Goal: Transaction & Acquisition: Book appointment/travel/reservation

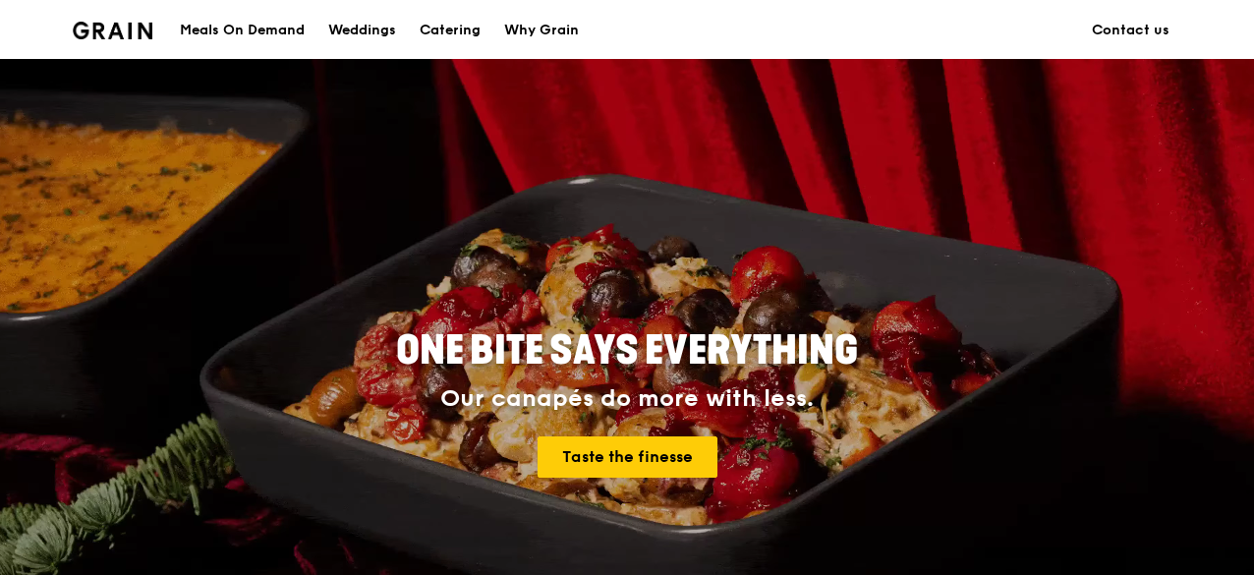
scroll to position [65, 0]
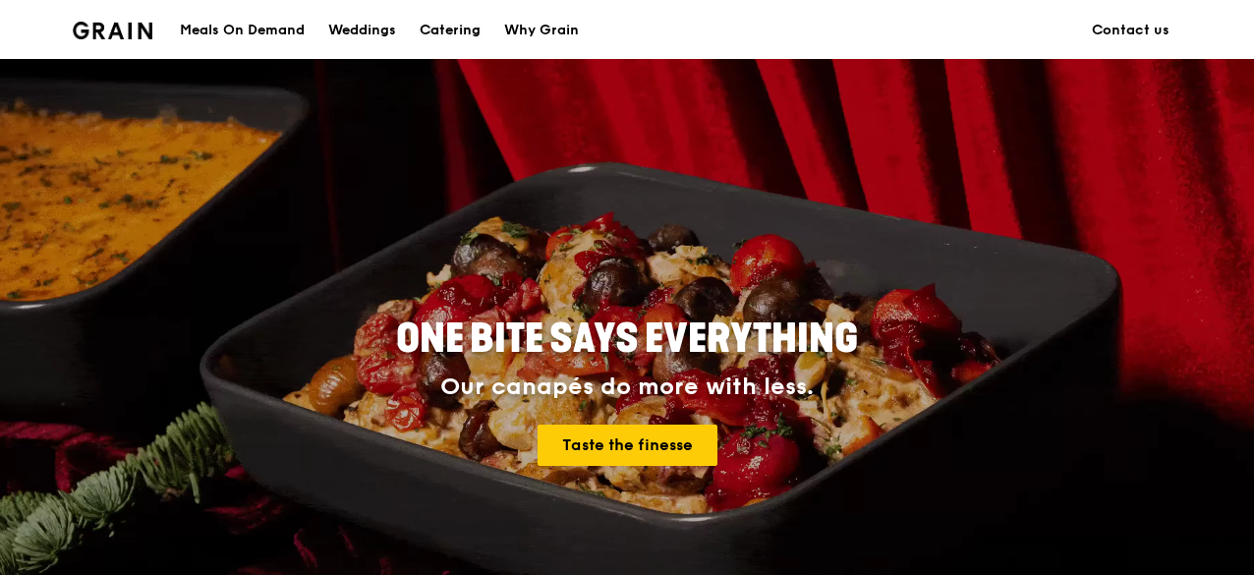
click at [463, 33] on div "Catering" at bounding box center [450, 30] width 61 height 59
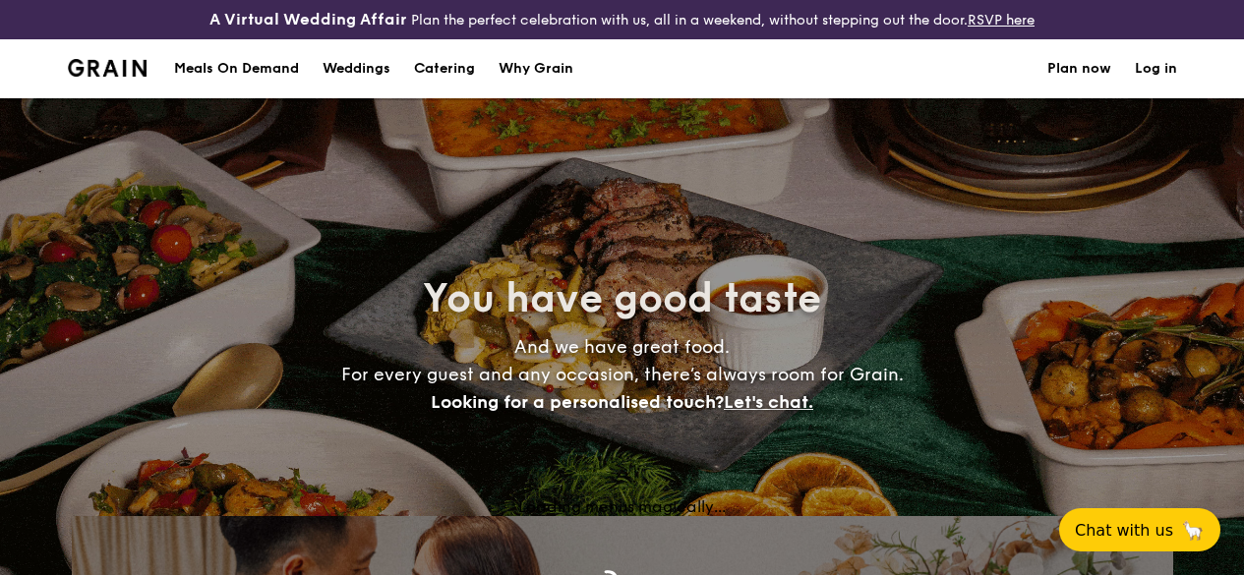
select select
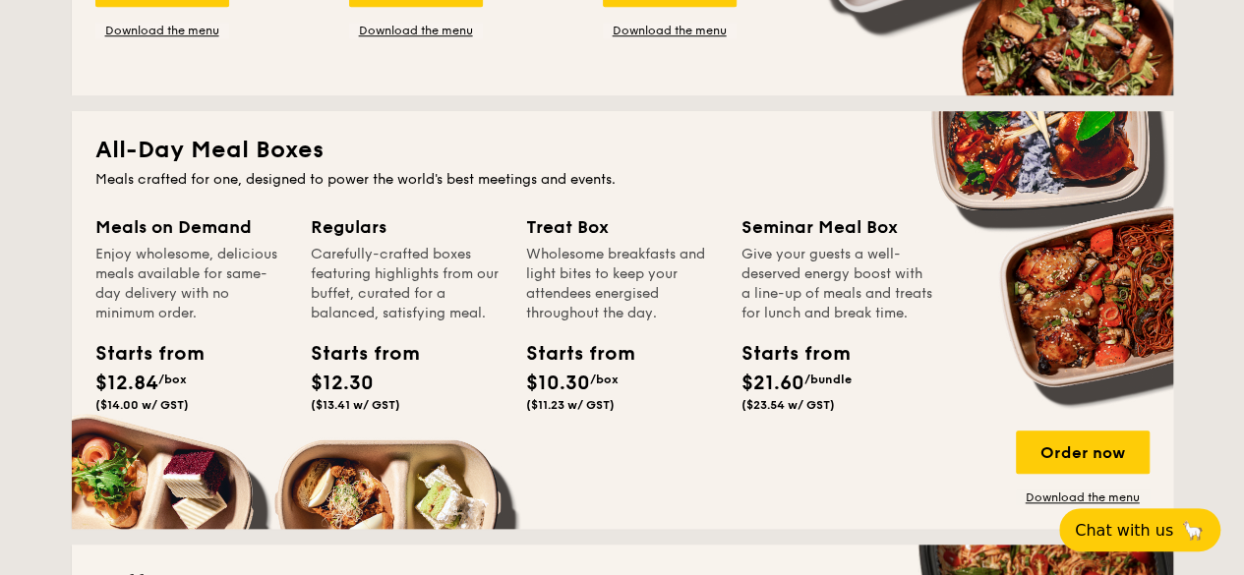
scroll to position [826, 0]
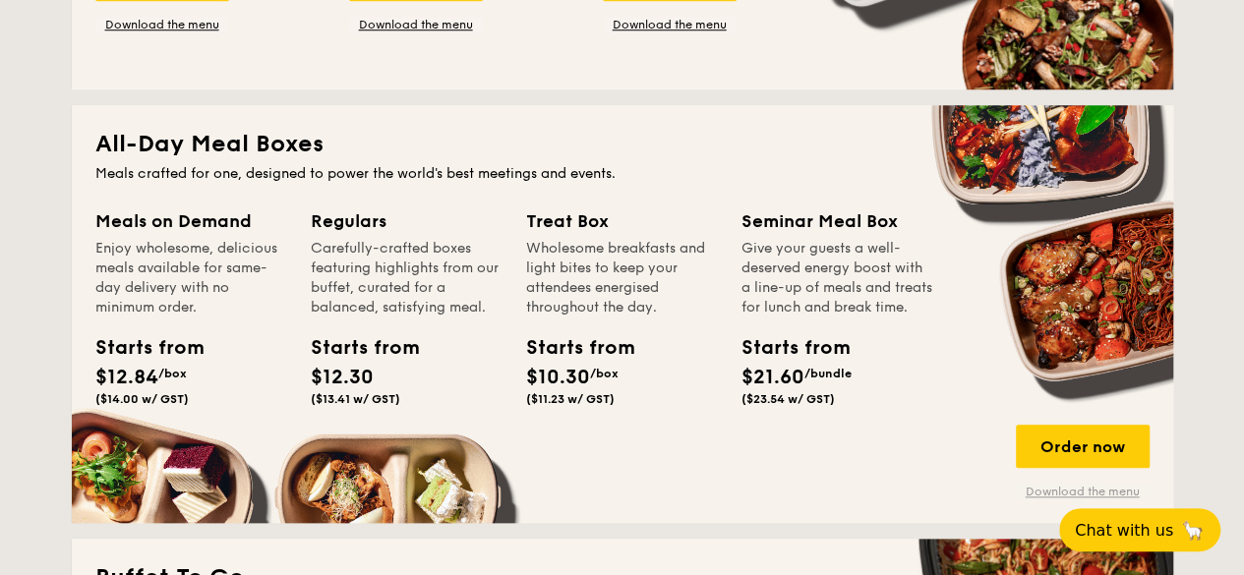
click at [1034, 499] on link "Download the menu" at bounding box center [1082, 492] width 134 height 16
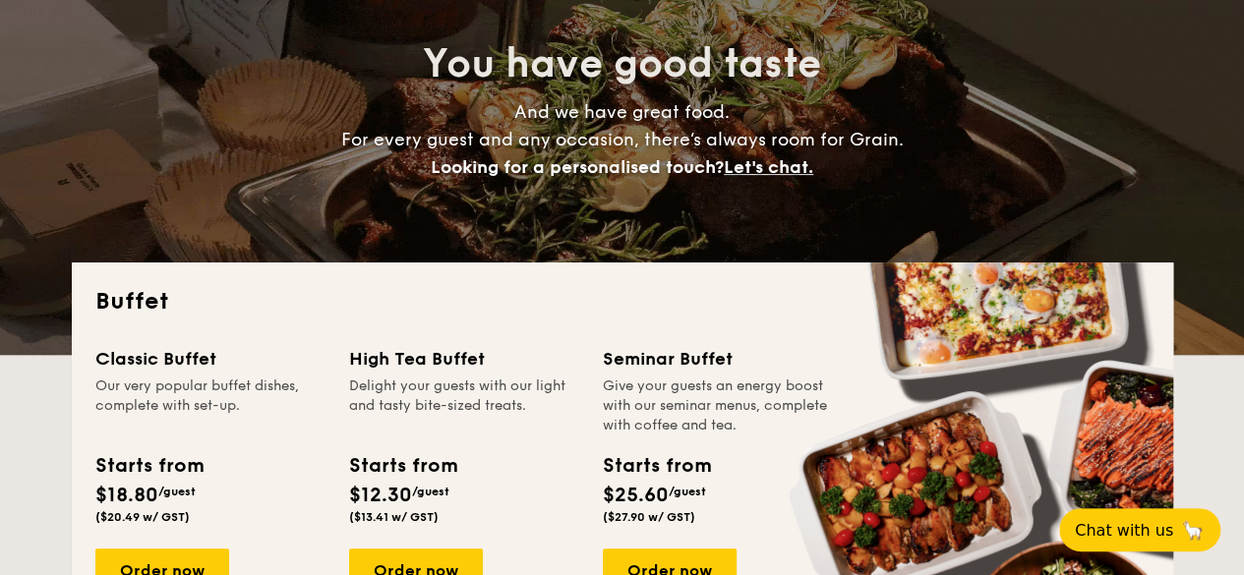
scroll to position [0, 0]
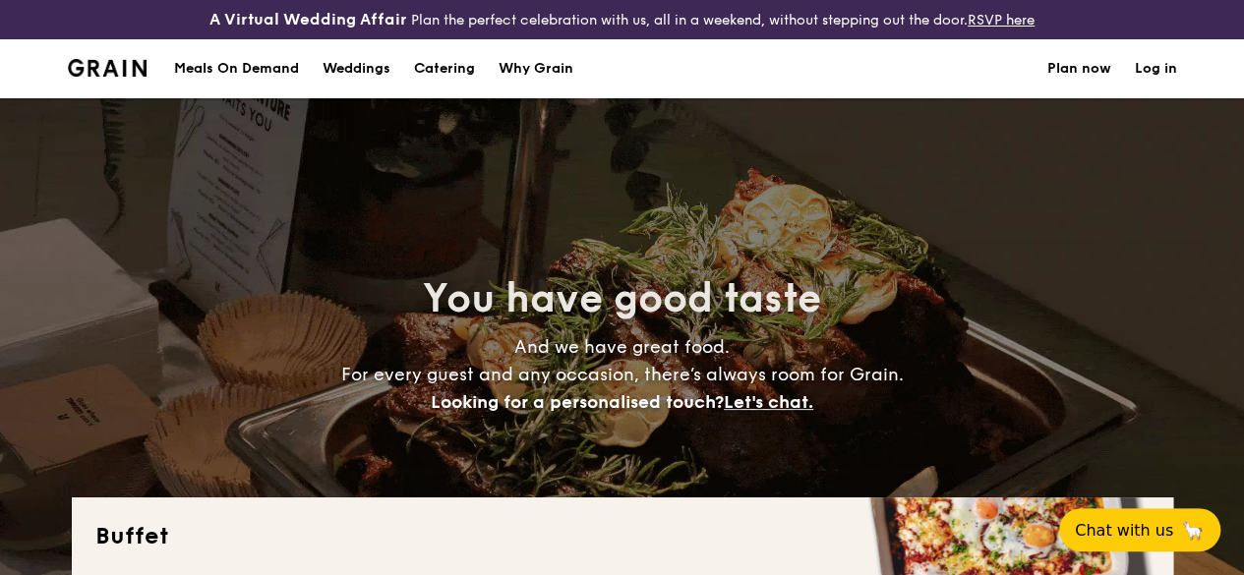
click at [1103, 85] on link "Plan now" at bounding box center [1079, 68] width 64 height 59
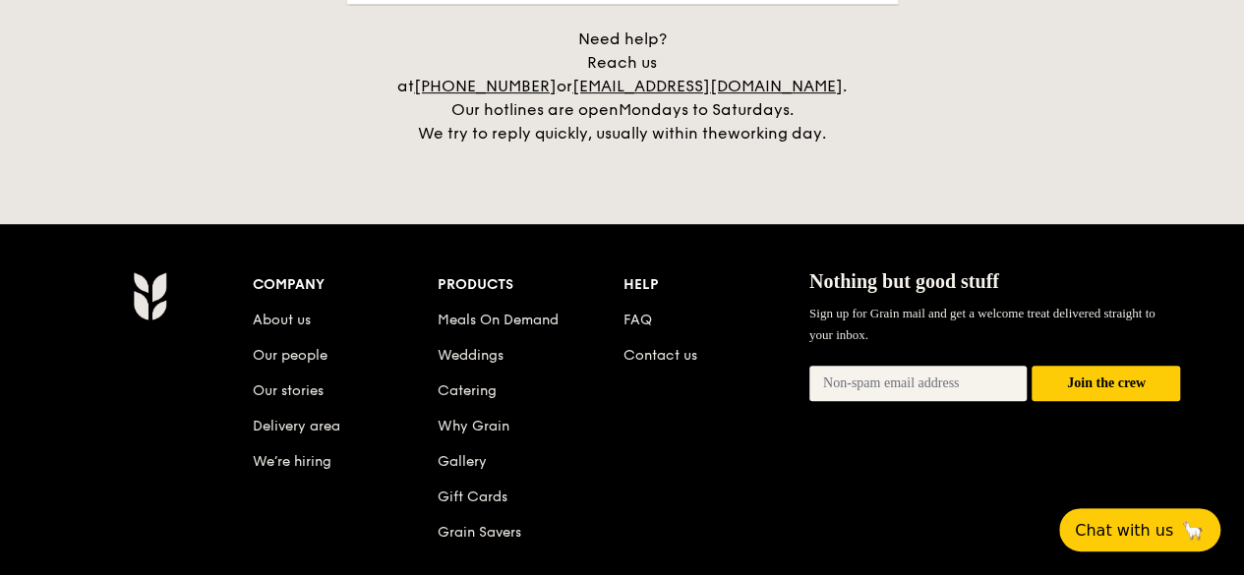
scroll to position [4272, 0]
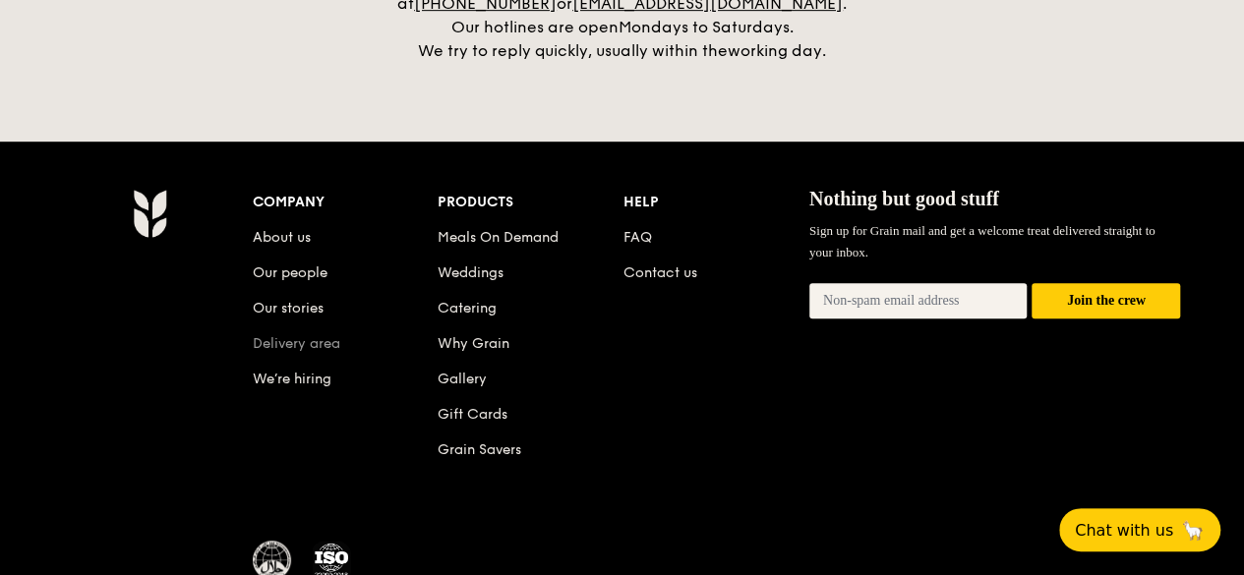
click at [304, 340] on link "Delivery area" at bounding box center [296, 343] width 87 height 17
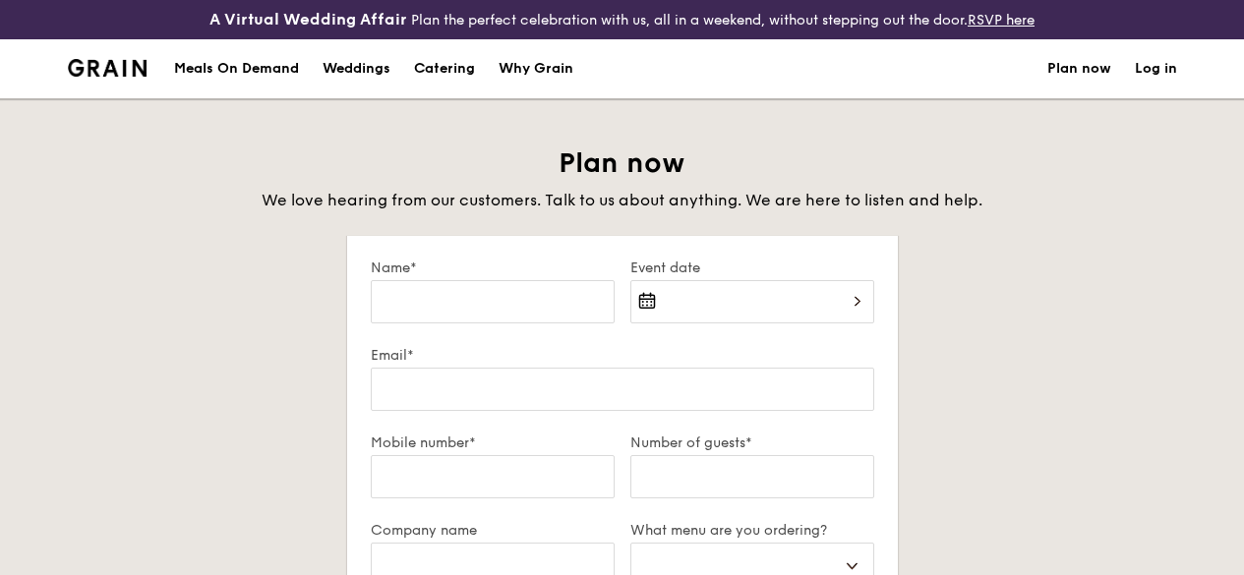
select select
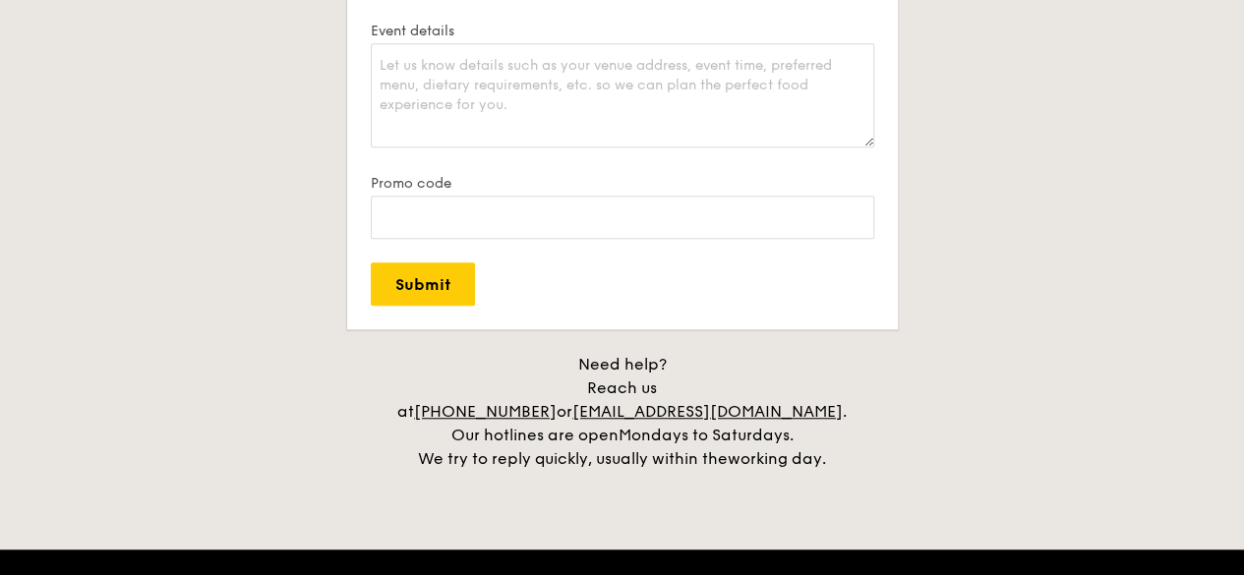
scroll to position [588, 0]
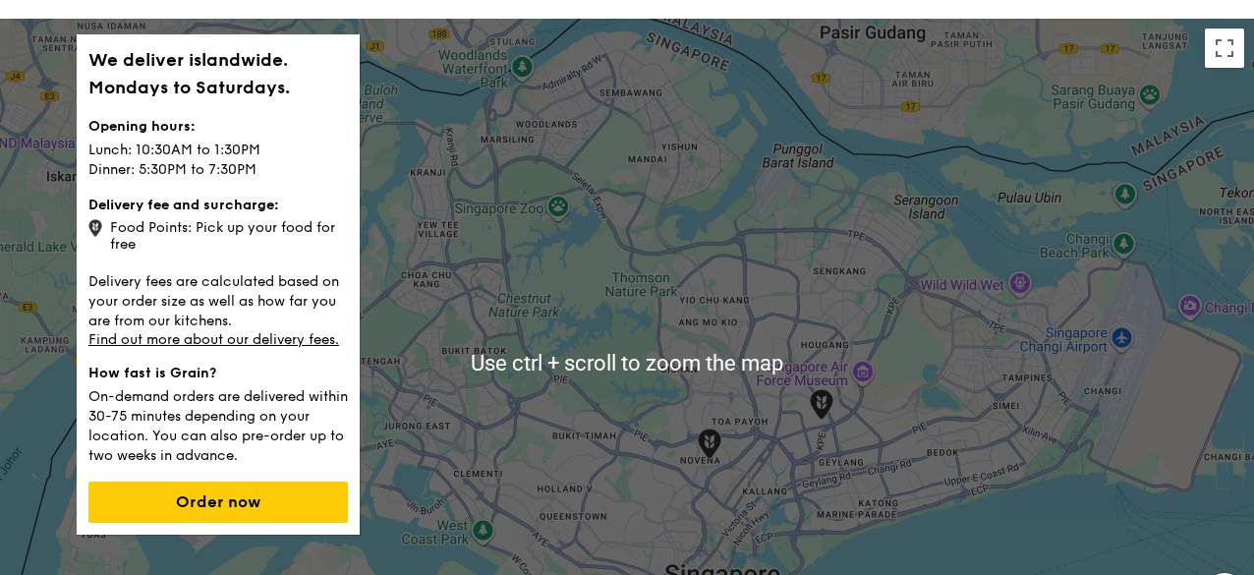
scroll to position [75, 0]
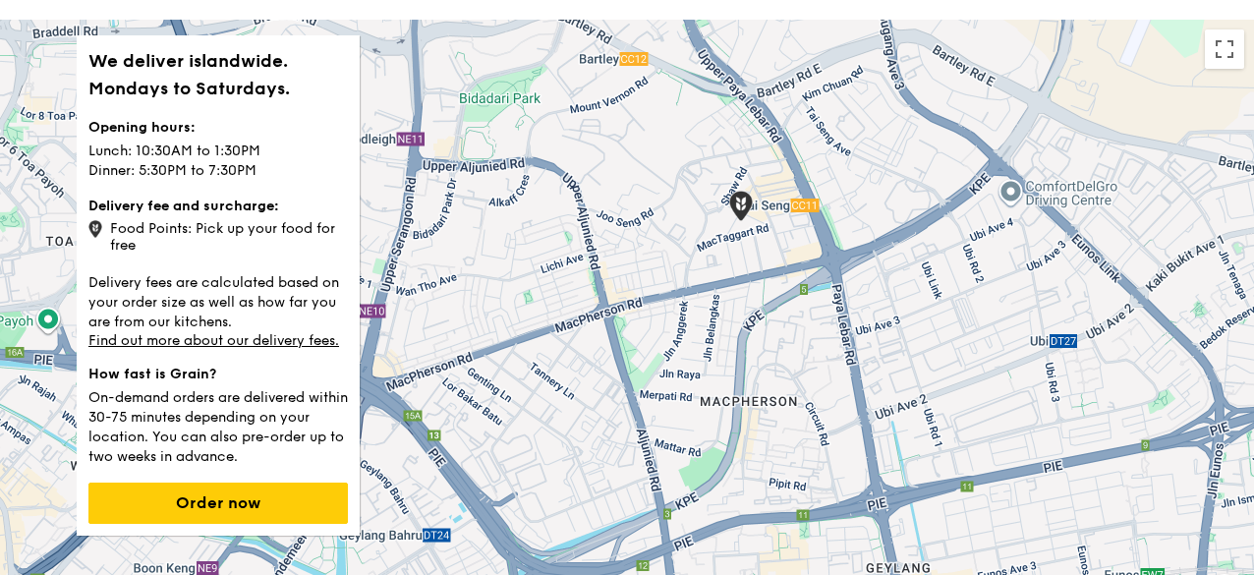
drag, startPoint x: 710, startPoint y: 356, endPoint x: 808, endPoint y: 250, distance: 144.7
click at [808, 250] on div at bounding box center [627, 364] width 1254 height 688
